Goal: Information Seeking & Learning: Learn about a topic

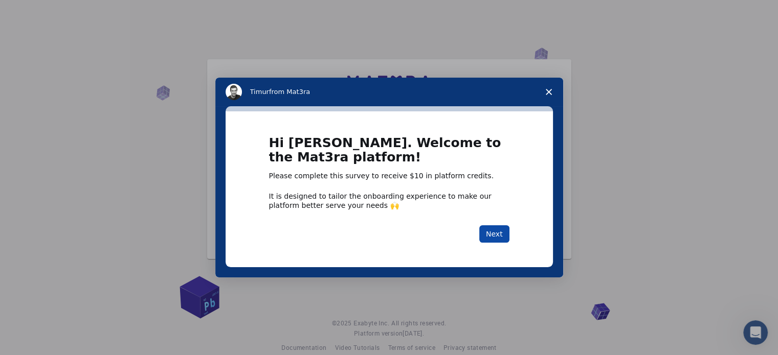
click at [497, 228] on button "Next" at bounding box center [494, 233] width 30 height 17
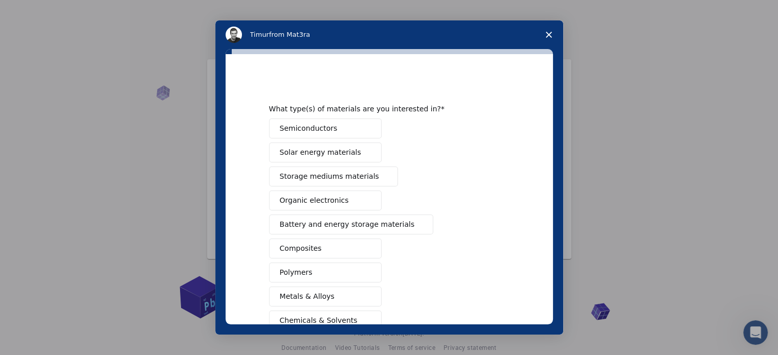
click at [305, 132] on span "Semiconductors" at bounding box center [309, 128] width 58 height 11
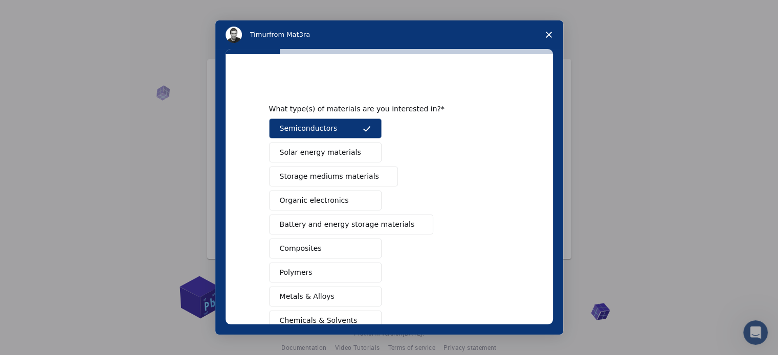
scroll to position [135, 0]
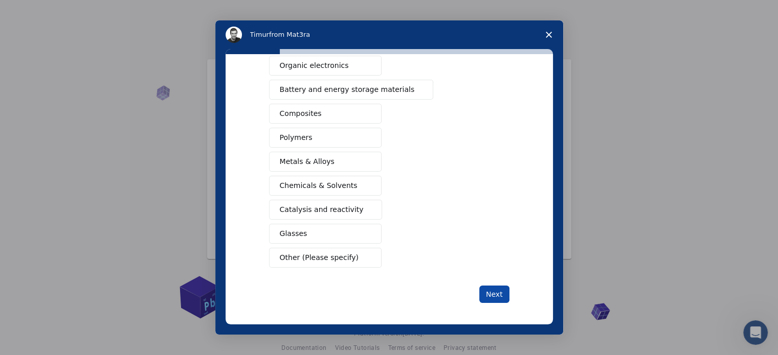
click at [482, 290] on button "Next" at bounding box center [494, 294] width 30 height 17
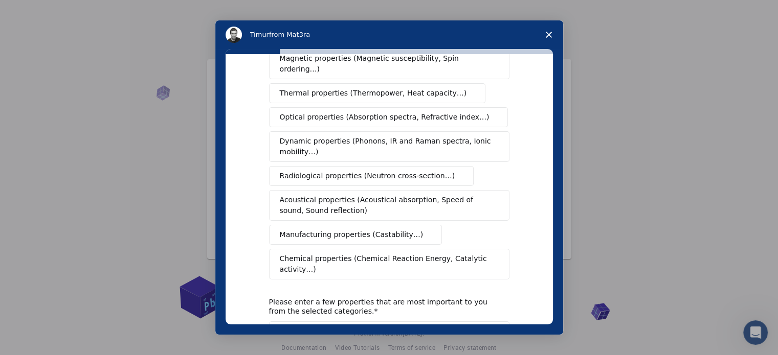
scroll to position [0, 0]
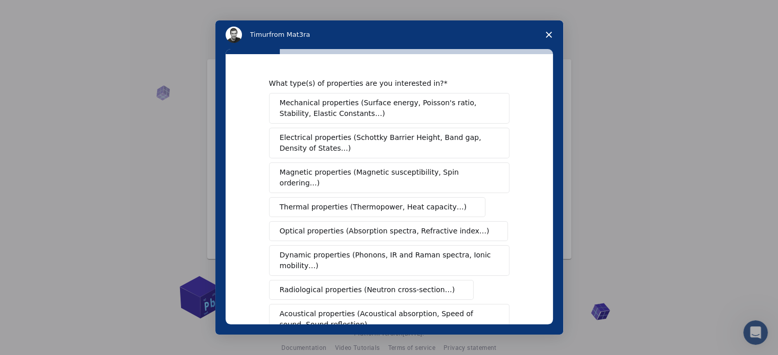
click at [384, 144] on span "Electrical properties (Schottky Barrier Height, Band gap, Density of States…)" at bounding box center [386, 142] width 213 height 21
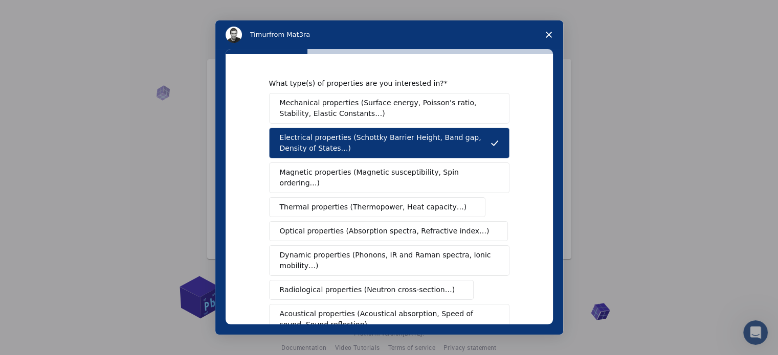
scroll to position [188, 0]
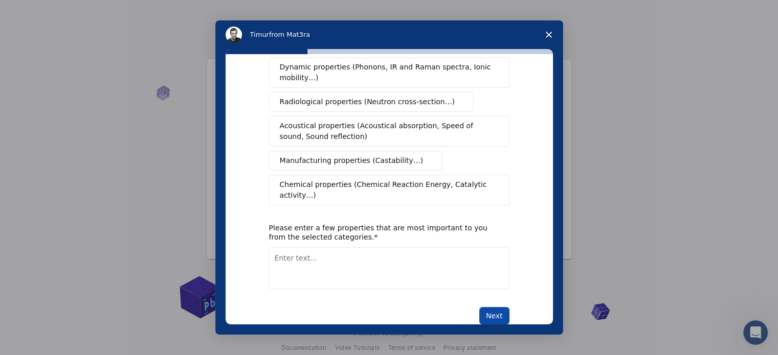
click at [491, 307] on button "Next" at bounding box center [494, 315] width 30 height 17
click at [314, 256] on textarea "Enter text..." at bounding box center [389, 268] width 240 height 42
type textarea "conductivity of semiconductor How we use semiconductor as switch in electrical …"
click at [495, 307] on button "Next" at bounding box center [494, 315] width 30 height 17
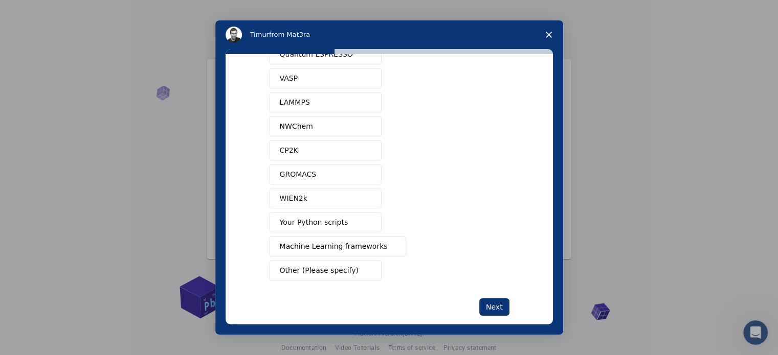
scroll to position [62, 0]
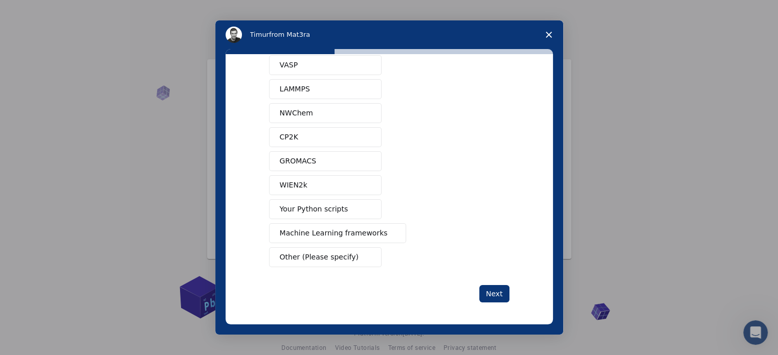
click at [323, 256] on span "Other (Please specify)" at bounding box center [319, 257] width 79 height 11
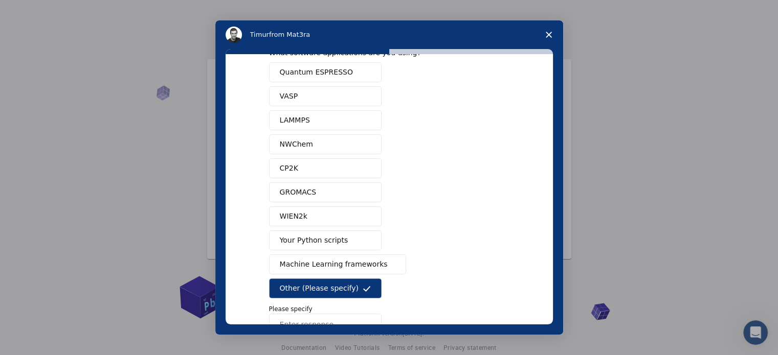
scroll to position [28, 0]
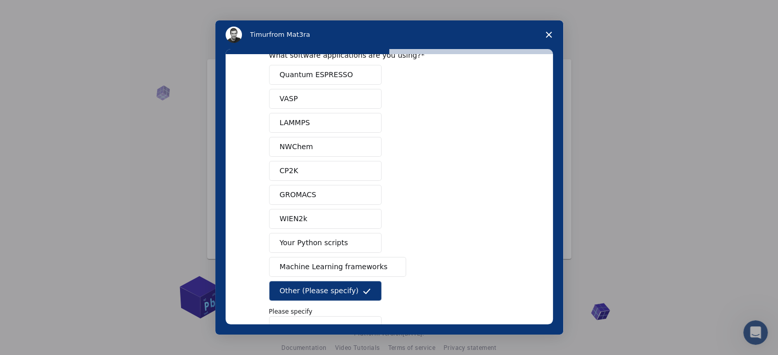
click at [322, 238] on span "Your Python scripts" at bounding box center [314, 243] width 68 height 11
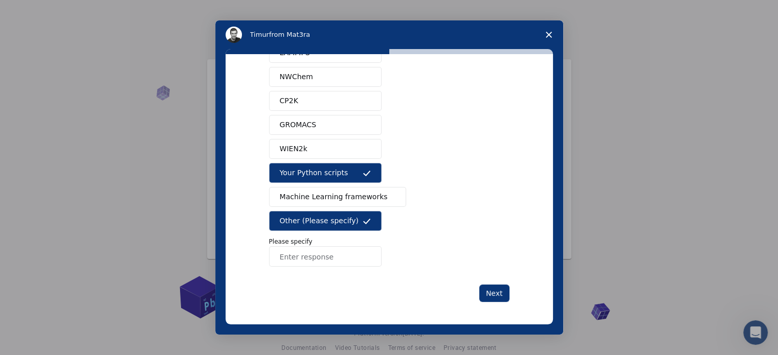
click at [343, 220] on span "Other (Please specify)" at bounding box center [319, 221] width 79 height 11
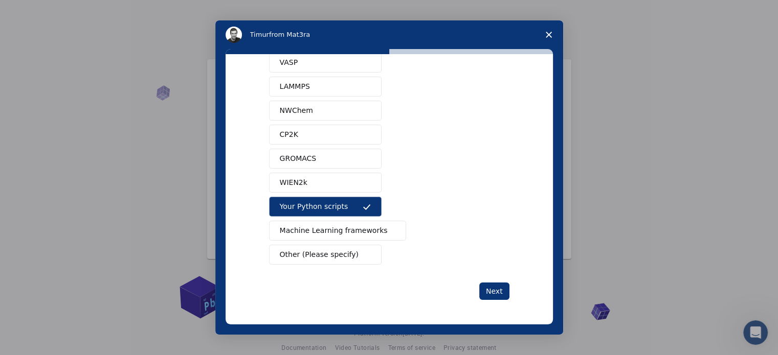
scroll to position [62, 0]
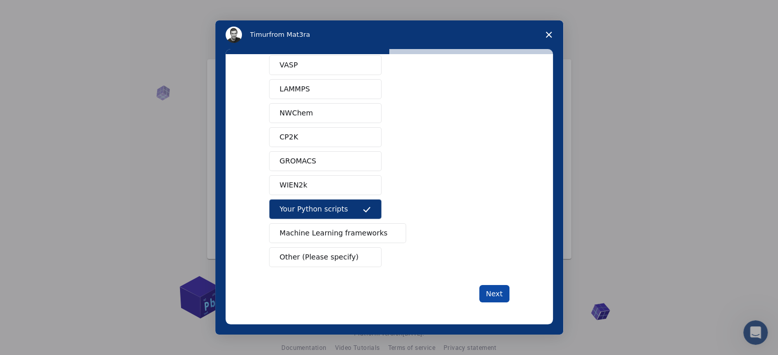
click at [497, 294] on button "Next" at bounding box center [494, 293] width 30 height 17
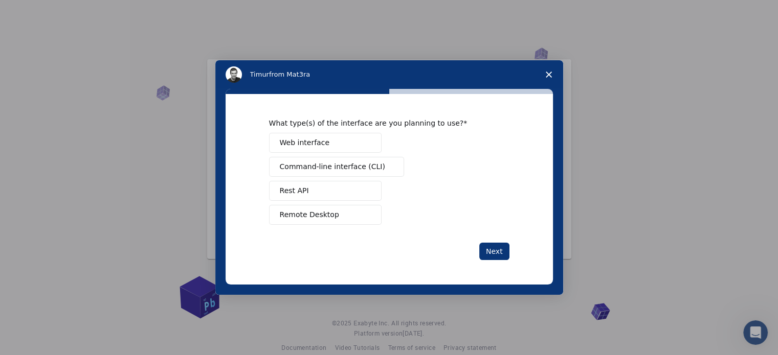
scroll to position [0, 0]
click at [328, 216] on span "Remote Desktop" at bounding box center [309, 215] width 59 height 11
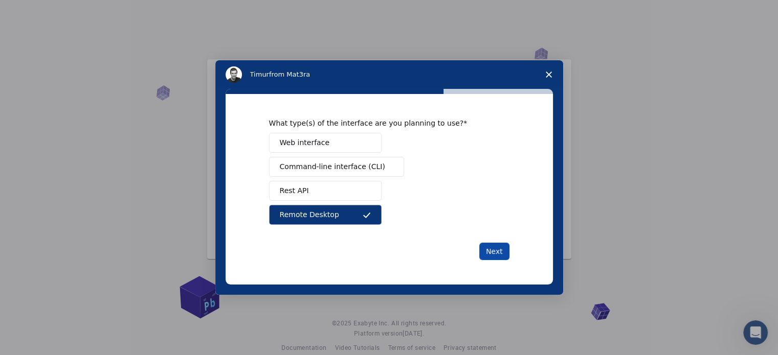
click at [482, 249] on button "Next" at bounding box center [494, 251] width 30 height 17
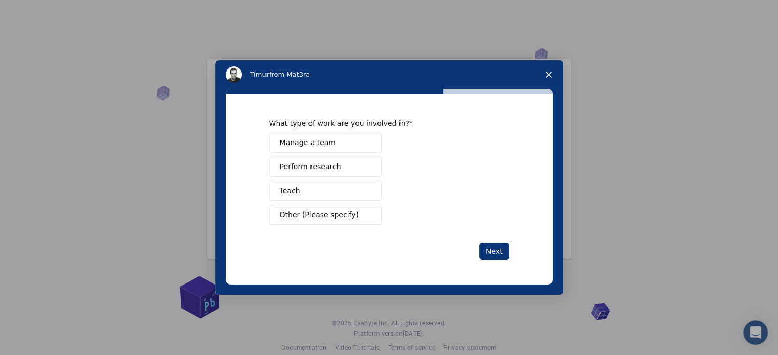
click at [325, 172] on button "Perform research" at bounding box center [325, 167] width 112 height 20
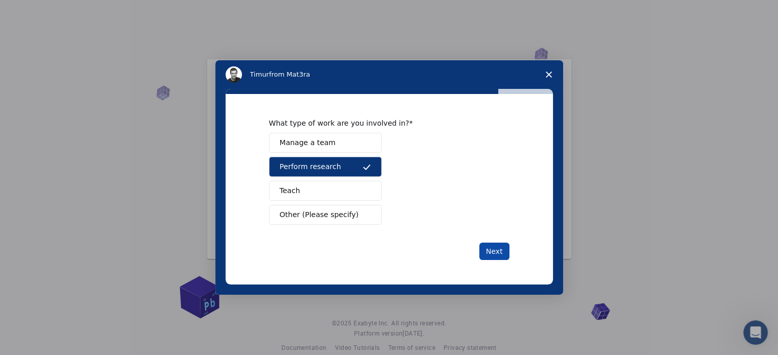
click at [484, 253] on button "Next" at bounding box center [494, 251] width 30 height 17
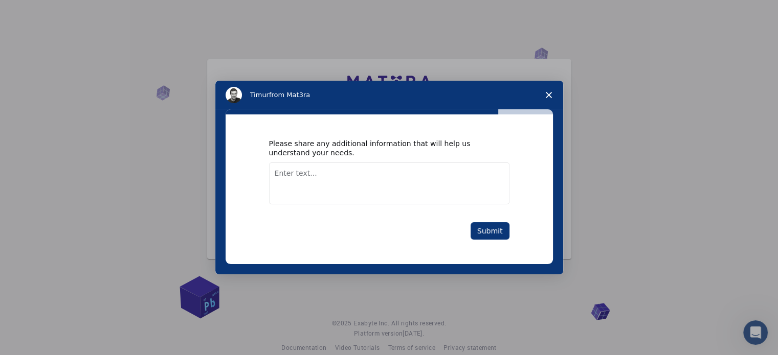
click at [306, 172] on textarea "Enter text..." at bounding box center [389, 184] width 240 height 42
type textarea "nothing to say"
click at [490, 231] on button "Submit" at bounding box center [489, 230] width 39 height 17
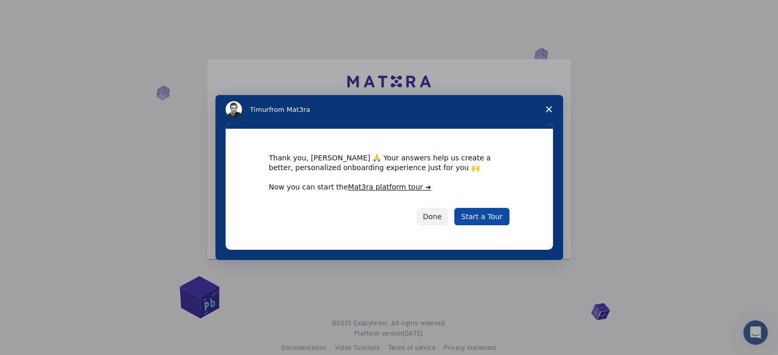
click at [487, 216] on link "Start a Tour" at bounding box center [481, 216] width 55 height 17
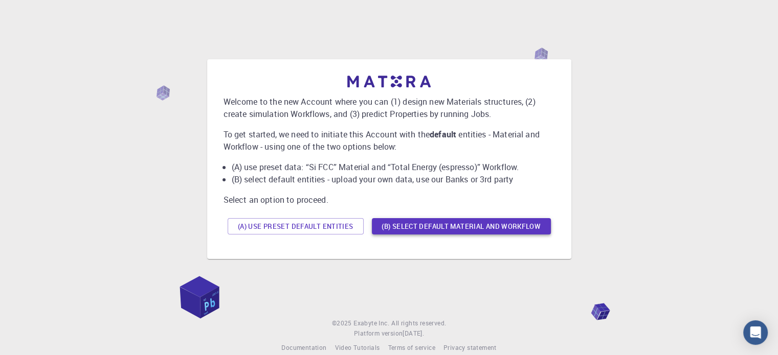
click at [448, 230] on button "(B) Select default material and workflow" at bounding box center [461, 226] width 179 height 16
